Goal: Find specific page/section: Find specific page/section

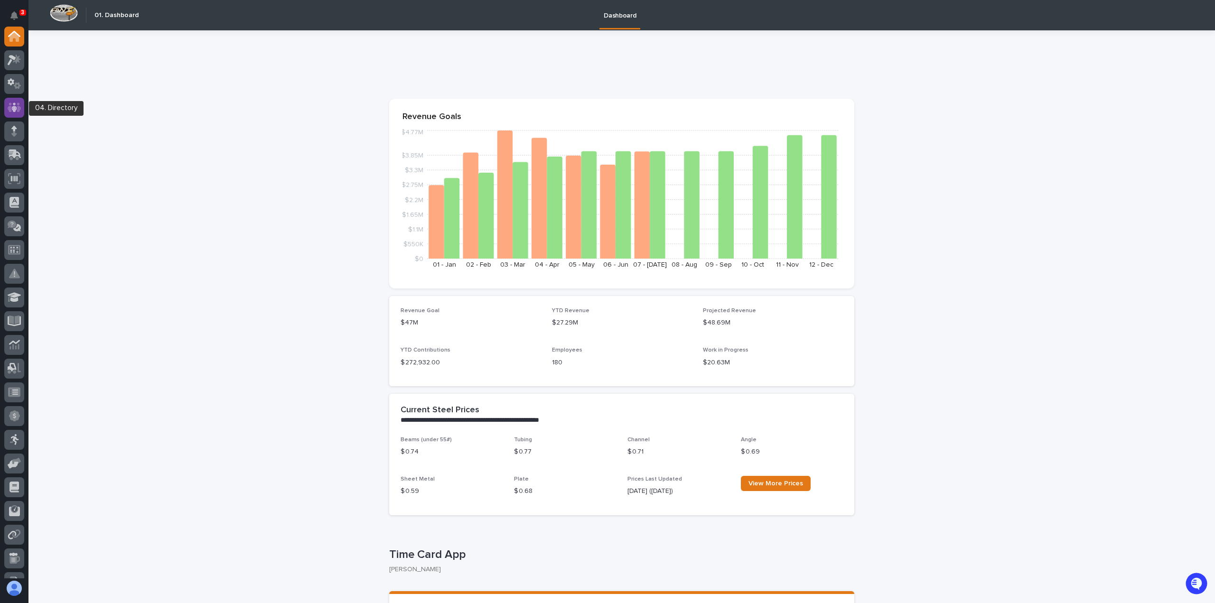
click at [8, 112] on icon at bounding box center [15, 107] width 14 height 11
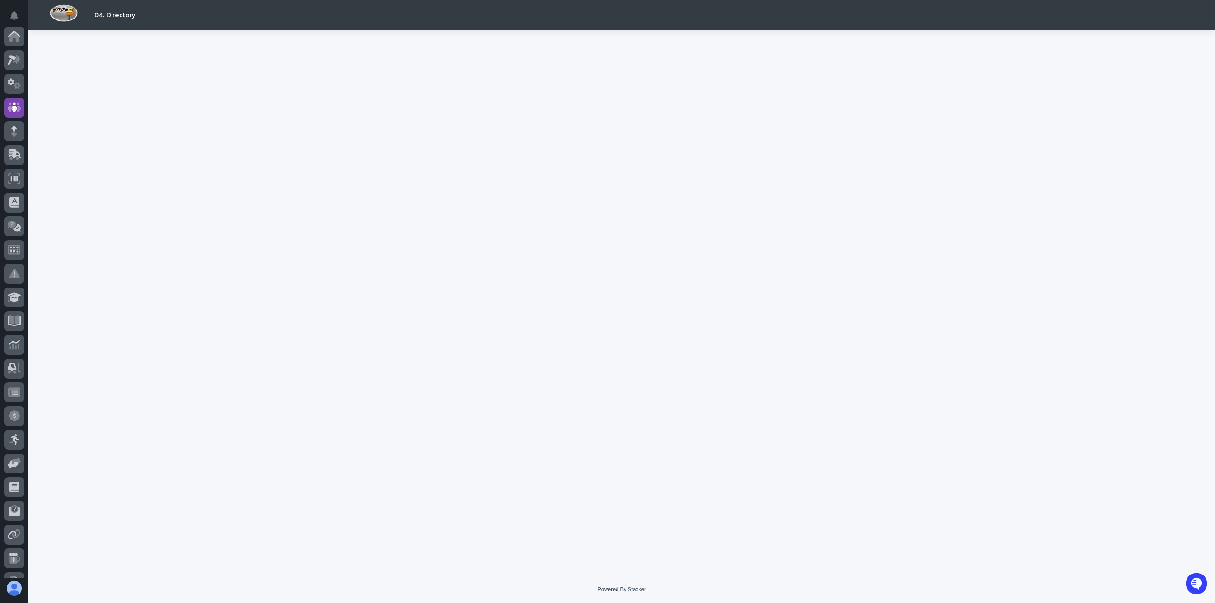
scroll to position [71, 0]
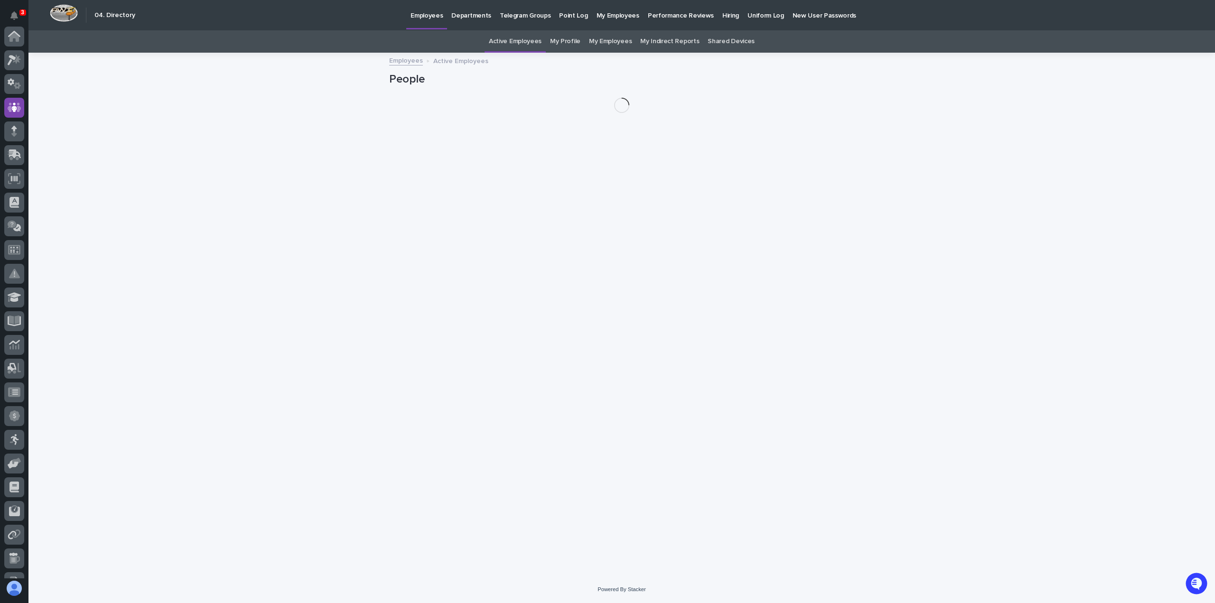
scroll to position [71, 0]
click at [473, 20] on link "Departments" at bounding box center [471, 14] width 48 height 29
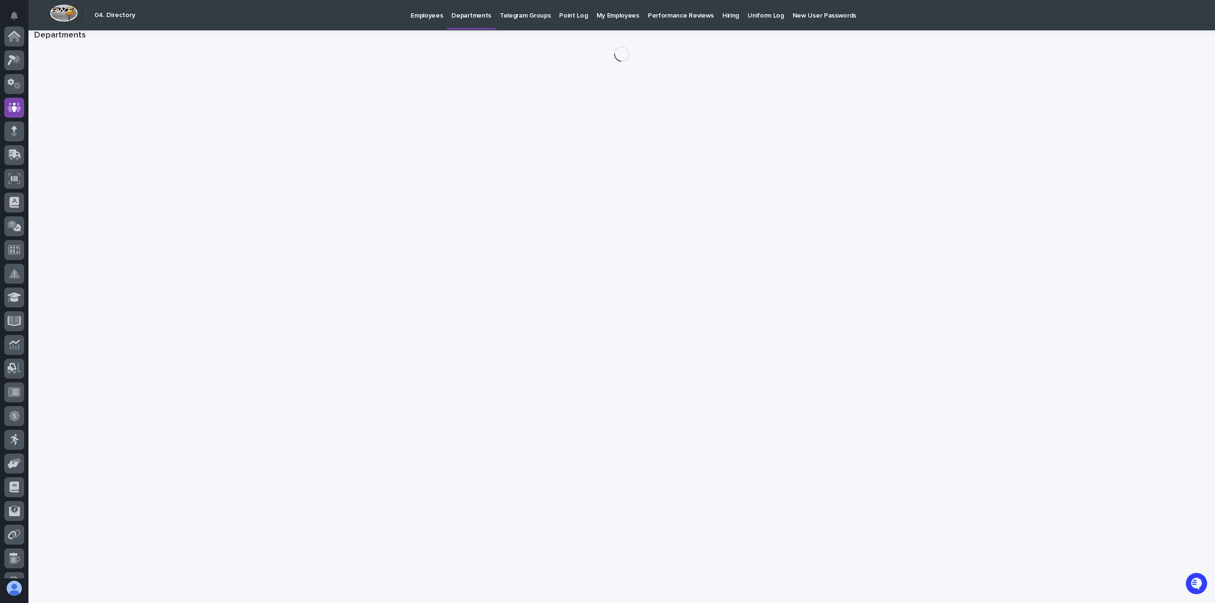
scroll to position [71, 0]
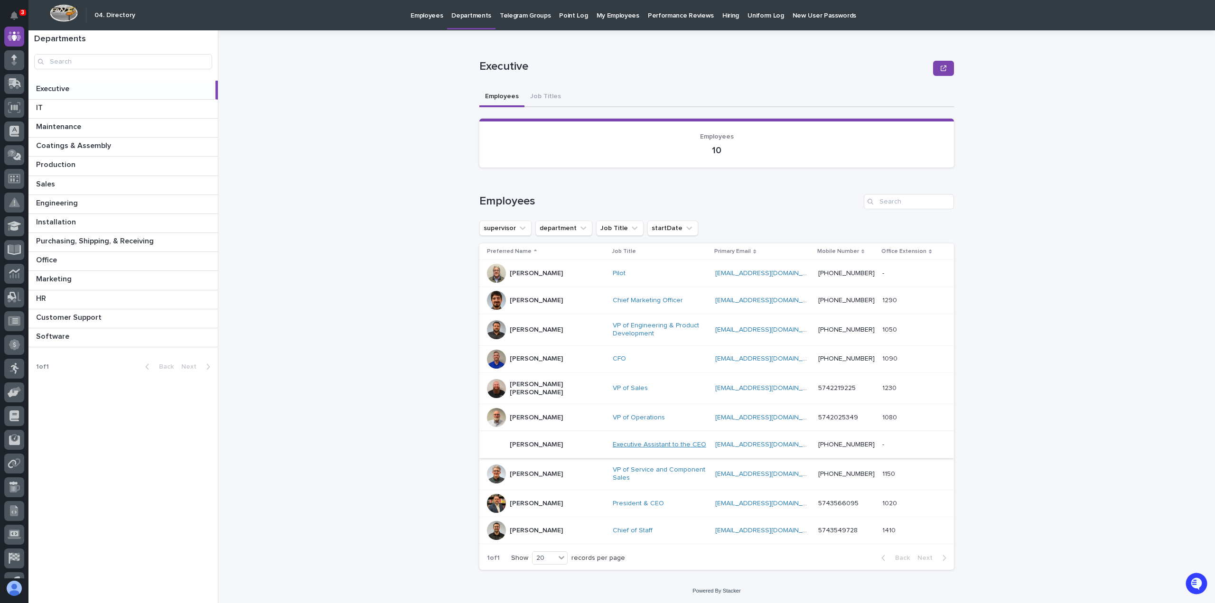
click at [613, 441] on link "Executive Assistant to the CEO" at bounding box center [660, 445] width 94 height 8
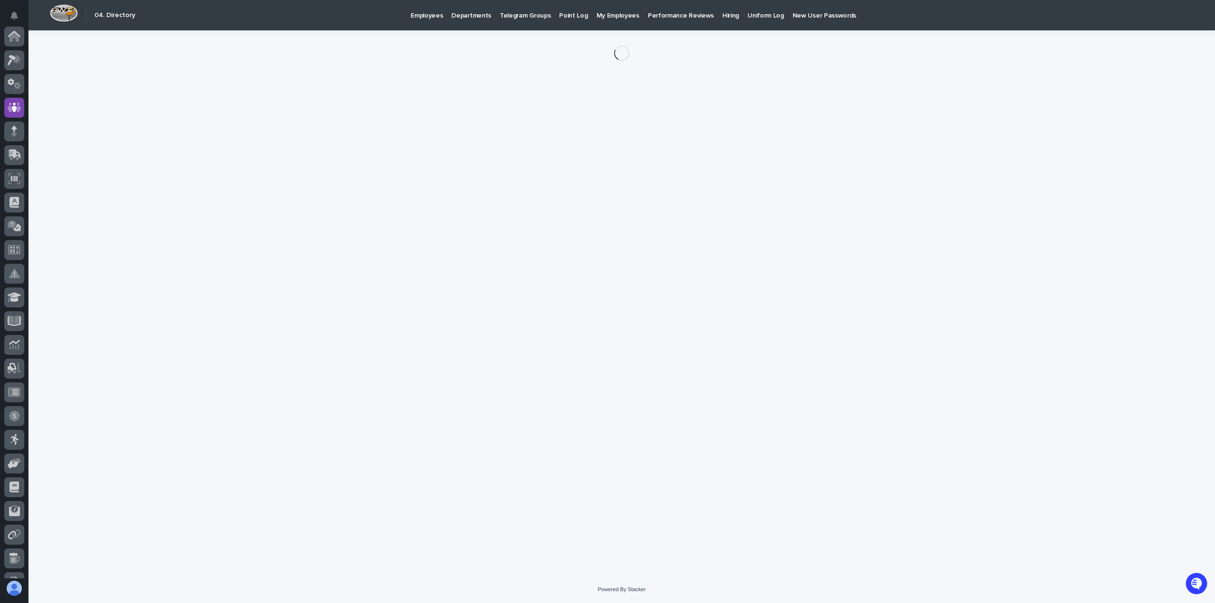
scroll to position [71, 0]
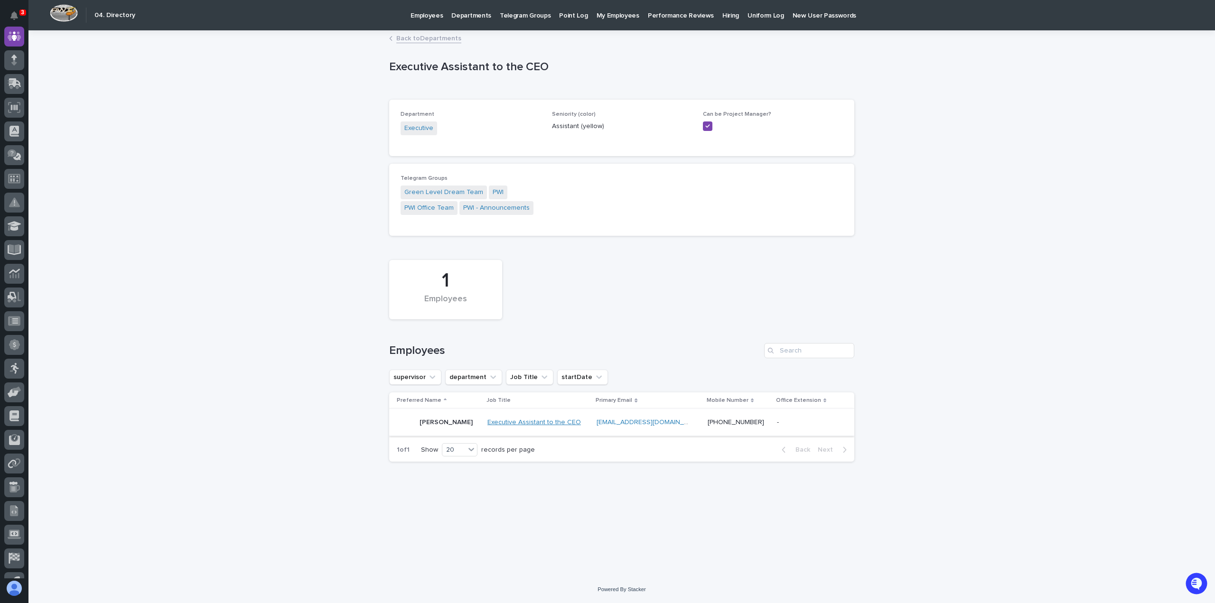
click at [529, 423] on link "Executive Assistant to the CEO" at bounding box center [534, 423] width 94 height 8
click at [526, 423] on link "Executive Assistant to the CEO" at bounding box center [534, 423] width 94 height 8
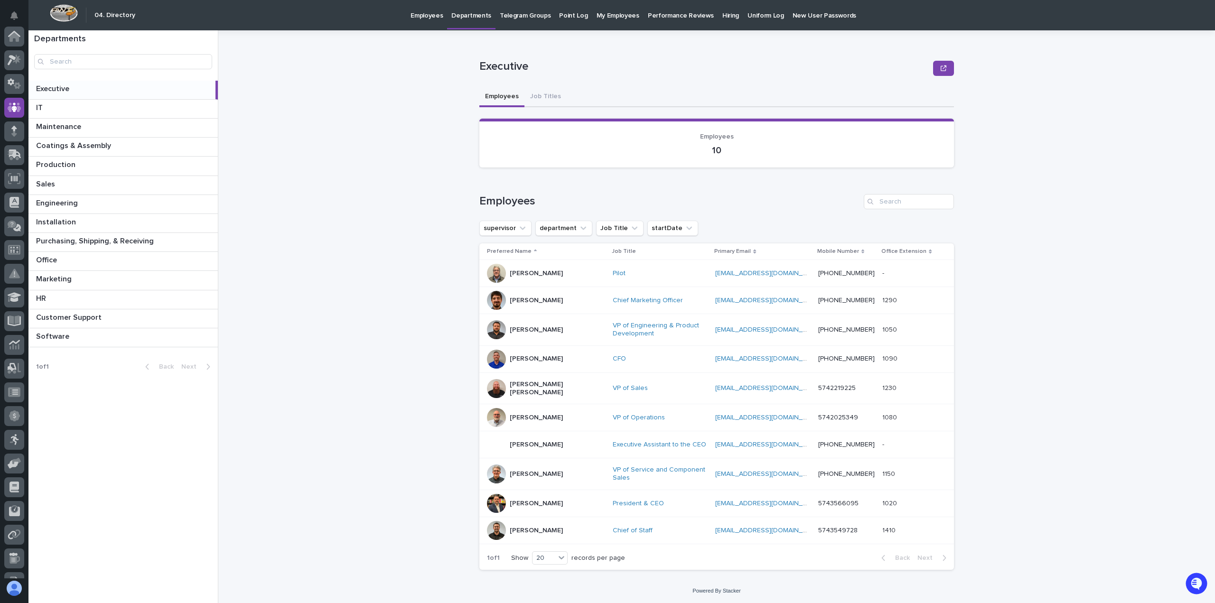
scroll to position [71, 0]
click at [60, 188] on div "Sales Sales" at bounding box center [122, 185] width 189 height 19
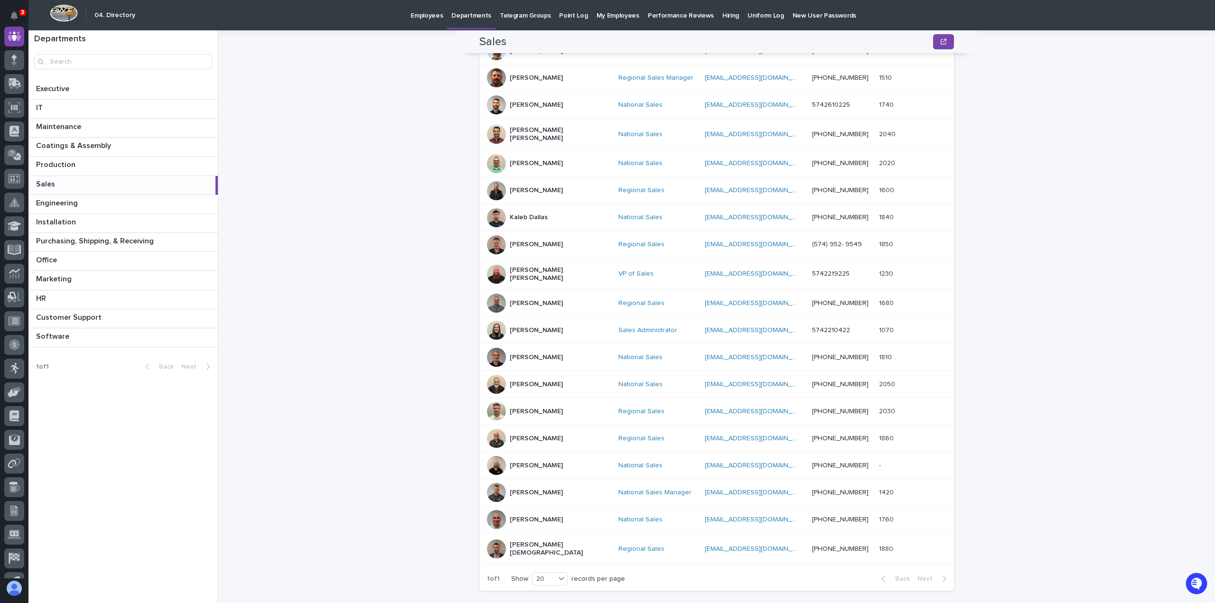
scroll to position [255, 0]
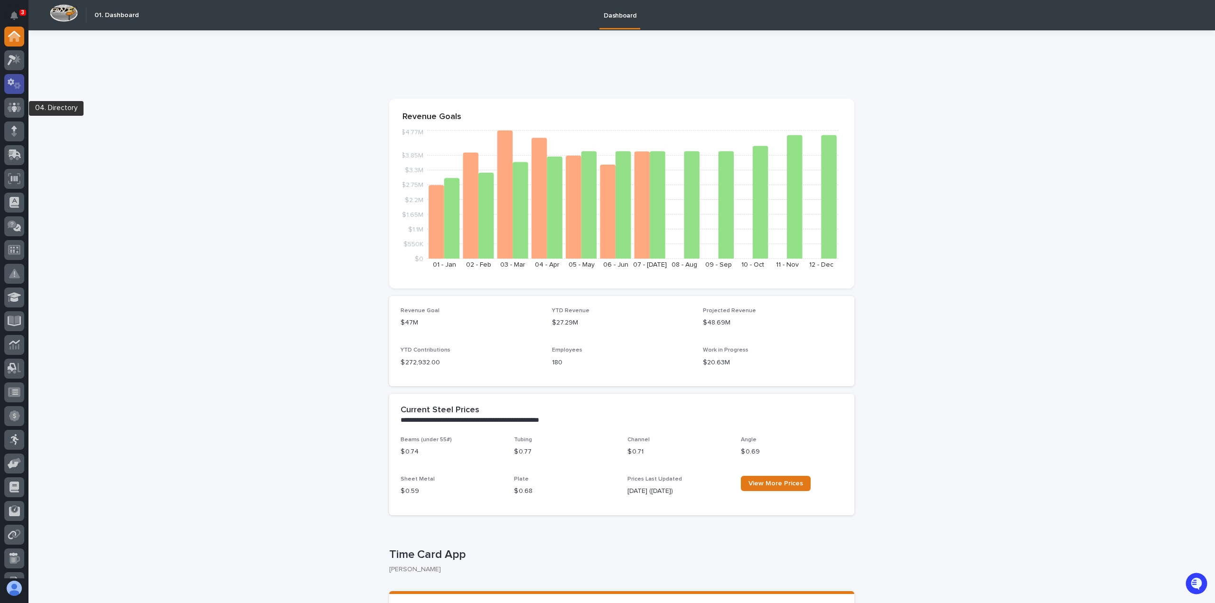
click at [11, 85] on icon at bounding box center [15, 83] width 14 height 11
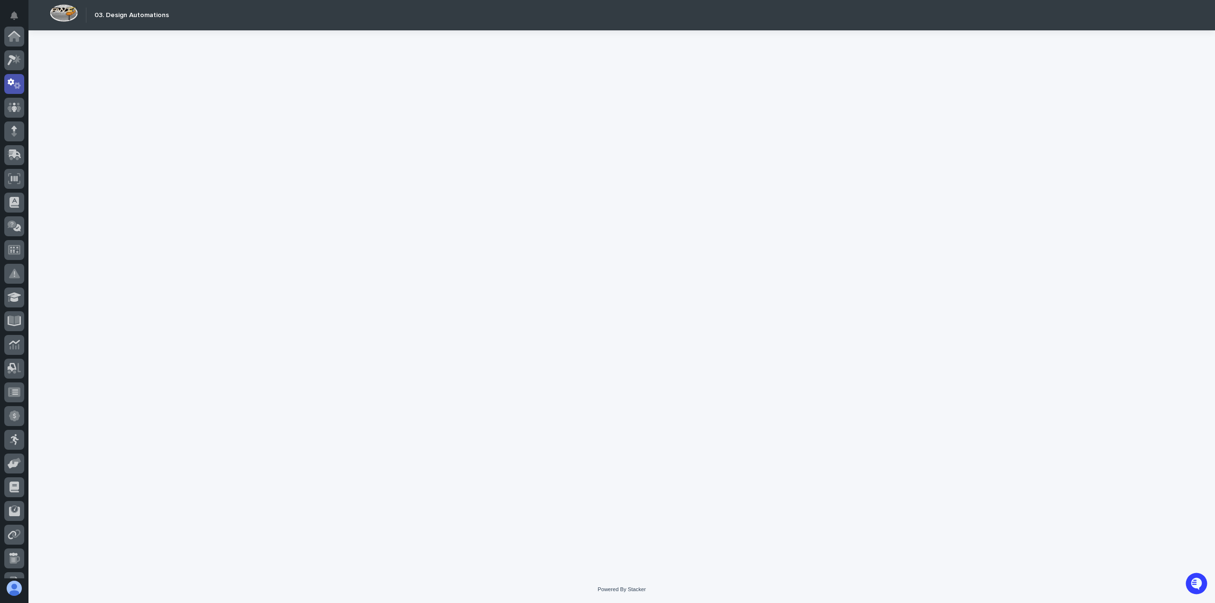
scroll to position [47, 0]
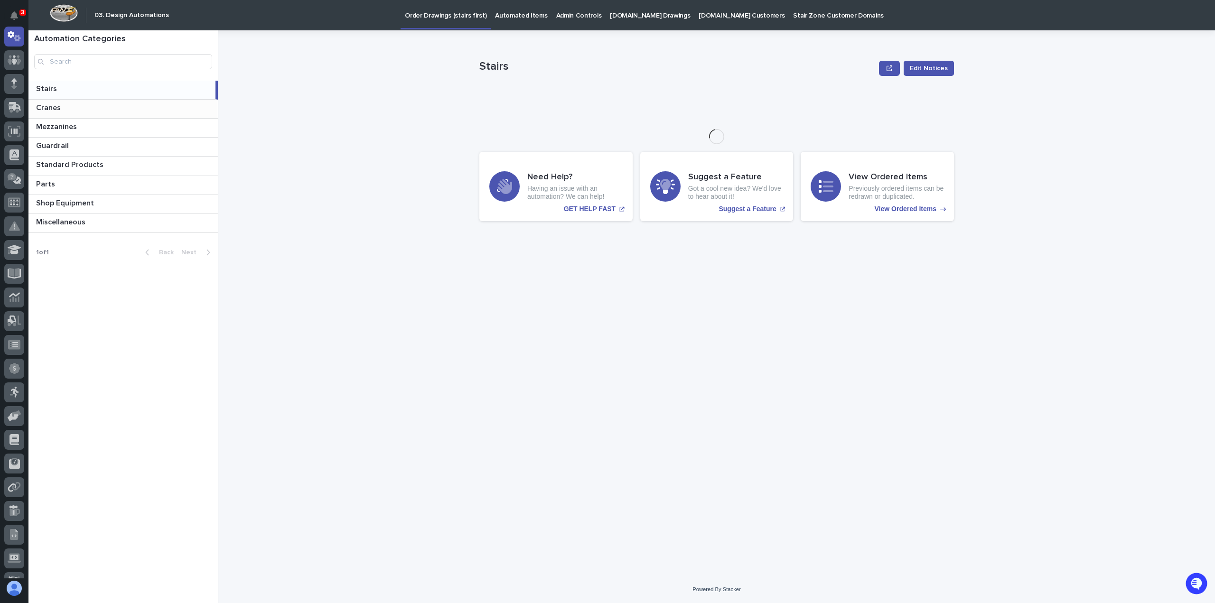
click at [84, 110] on p at bounding box center [125, 107] width 178 height 9
